Goal: Transaction & Acquisition: Purchase product/service

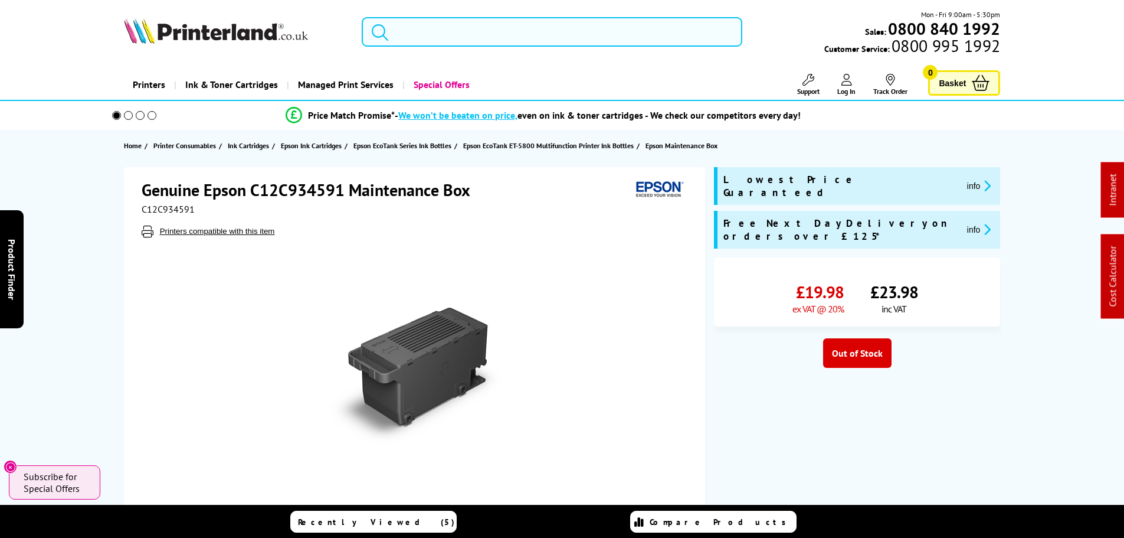
click at [512, 30] on input "search" at bounding box center [552, 32] width 381 height 30
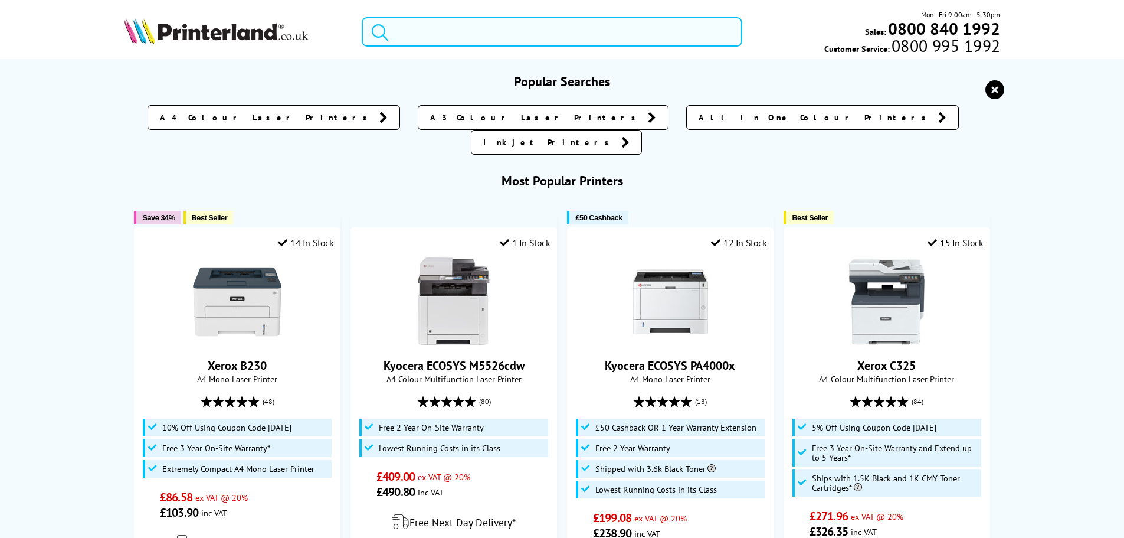
paste input "C242XY0PL"
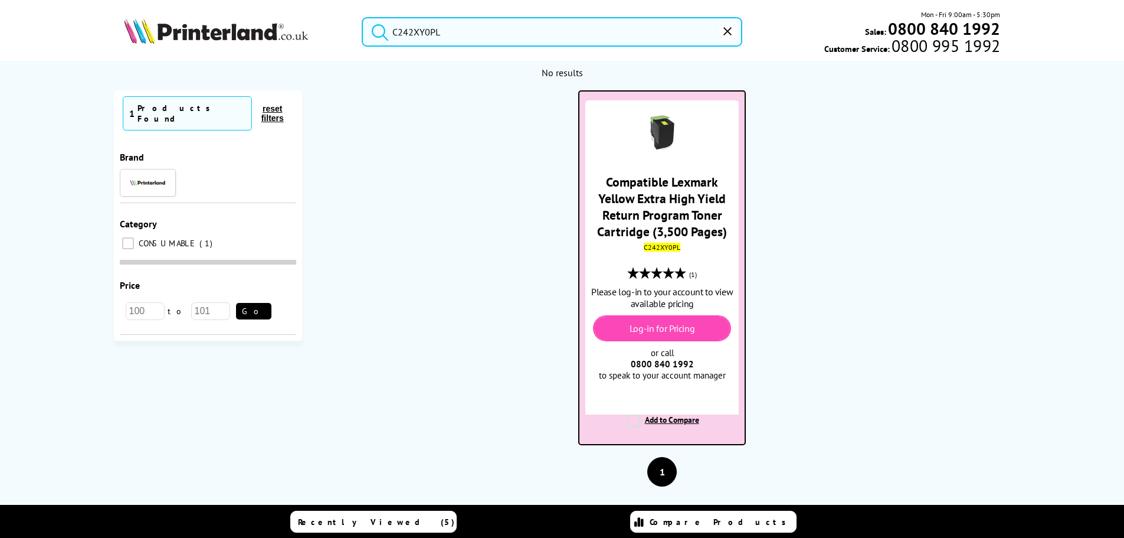
click at [659, 133] on img at bounding box center [662, 132] width 41 height 41
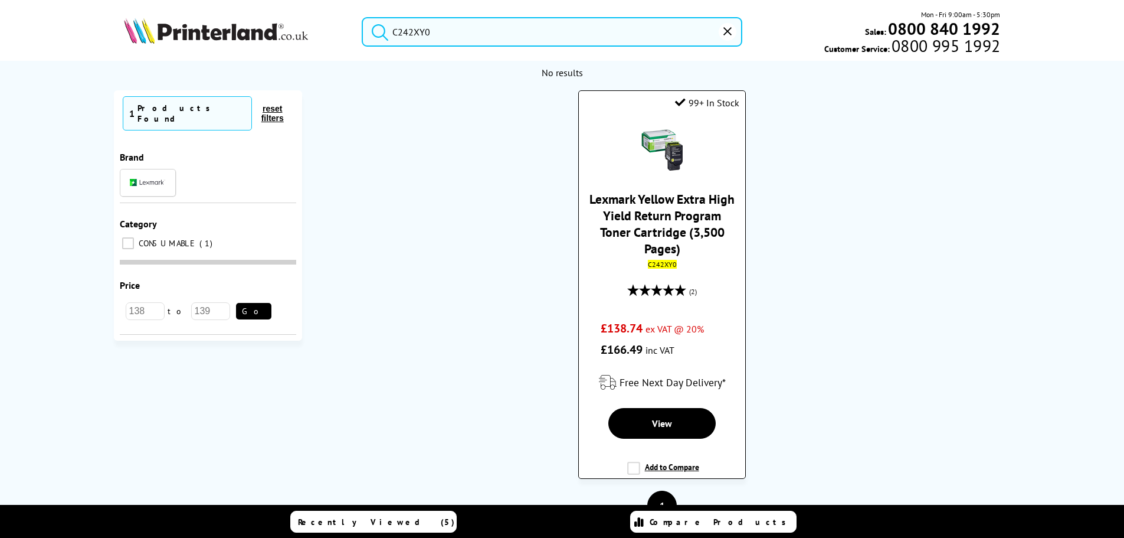
type input "C242XY0"
click at [655, 156] on img at bounding box center [662, 149] width 41 height 41
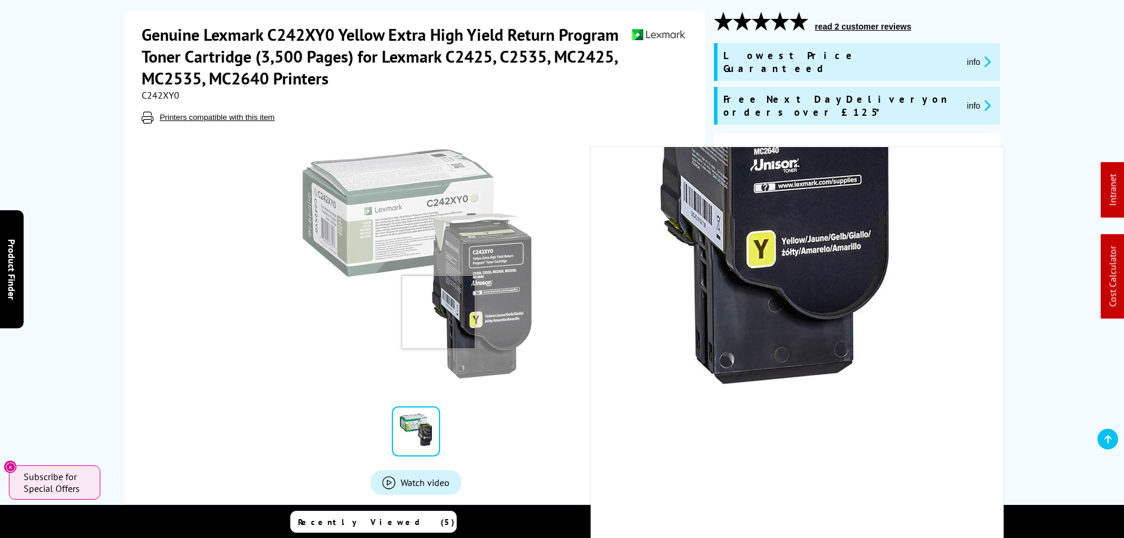
scroll to position [118, 0]
